Goal: Information Seeking & Learning: Learn about a topic

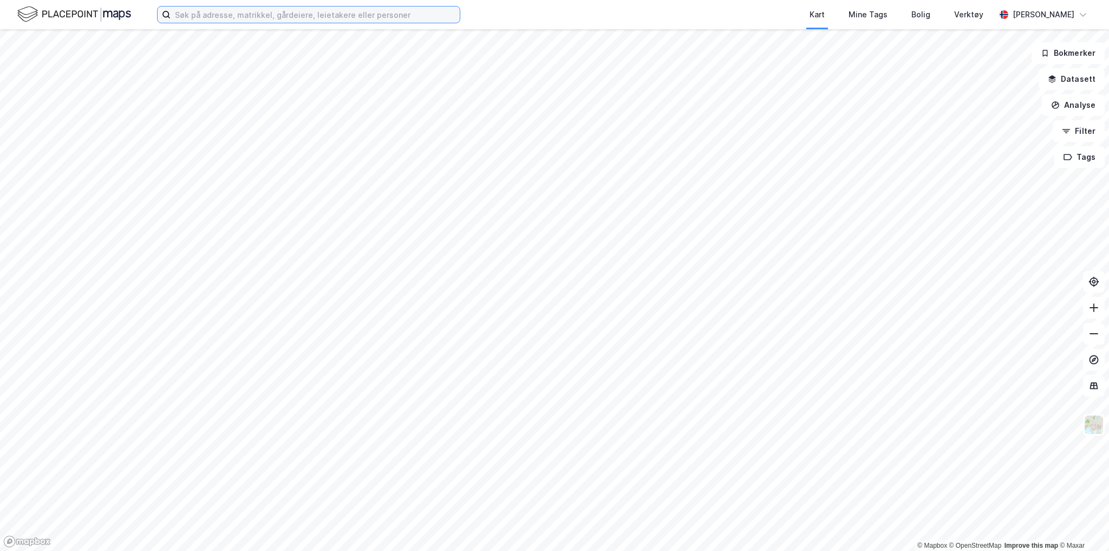
click at [244, 17] on input at bounding box center [315, 15] width 289 height 16
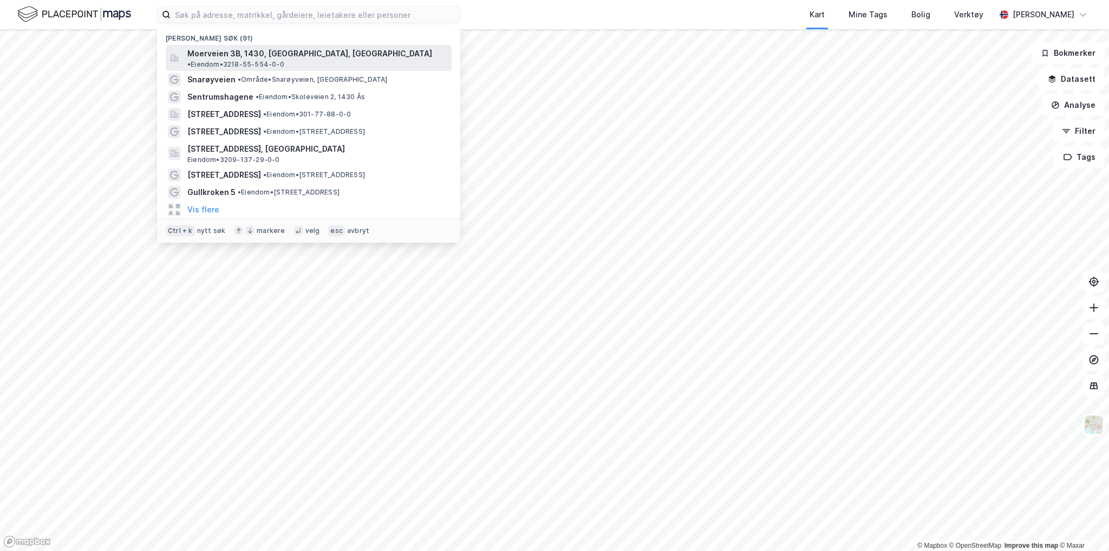
click at [241, 55] on span "Moerveien 3B, 1430, [GEOGRAPHIC_DATA], [GEOGRAPHIC_DATA]" at bounding box center [309, 53] width 245 height 13
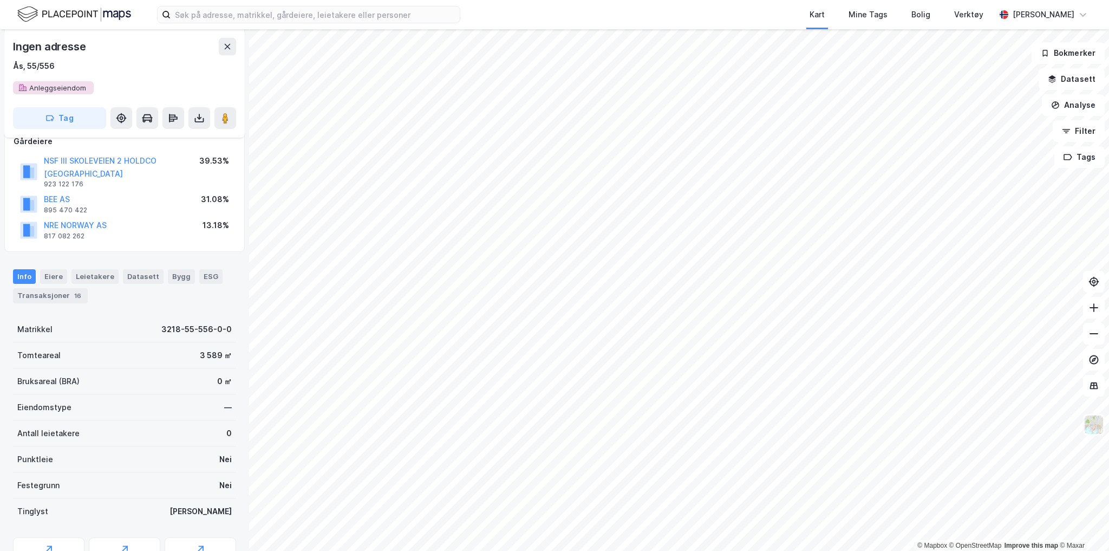
scroll to position [172, 0]
click at [177, 270] on div "Bygg" at bounding box center [181, 277] width 27 height 14
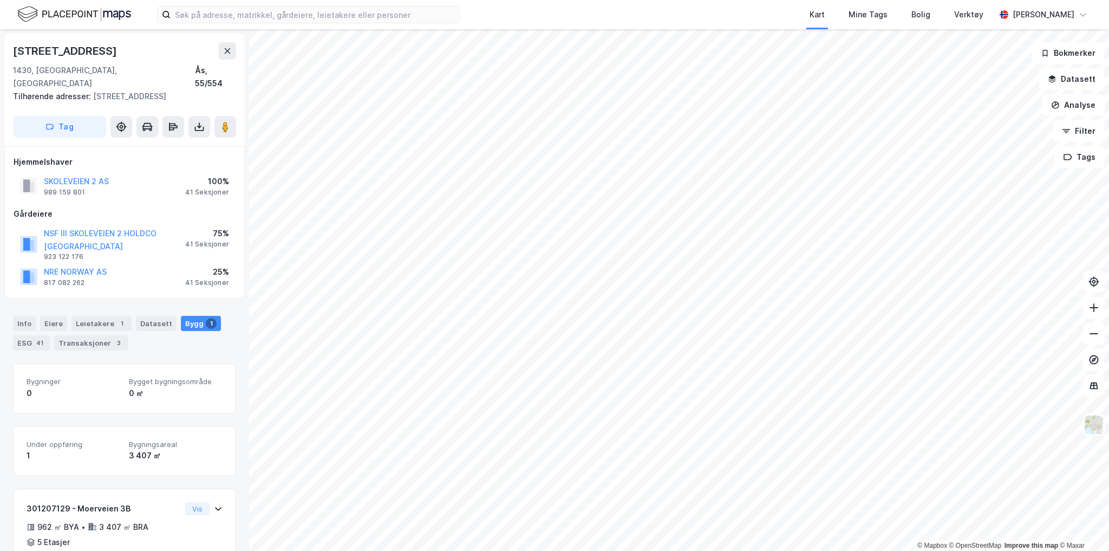
click at [210, 240] on div "41 Seksjoner" at bounding box center [207, 244] width 44 height 9
click at [215, 188] on div "41 Seksjoner" at bounding box center [207, 192] width 44 height 9
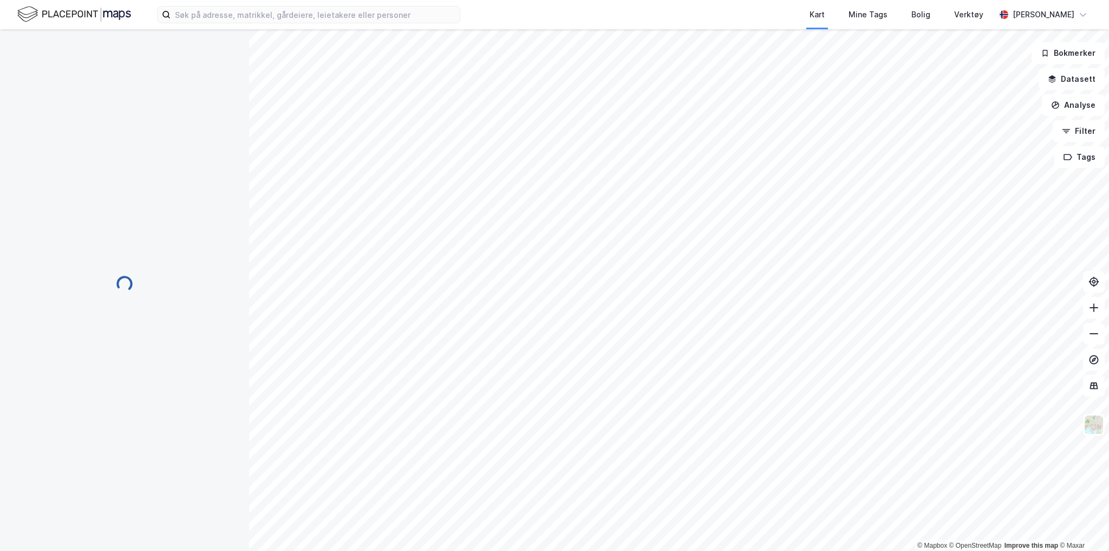
scroll to position [4, 0]
